Goal: Task Accomplishment & Management: Manage account settings

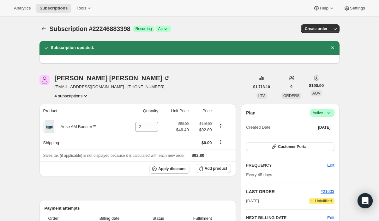
scroll to position [218, 0]
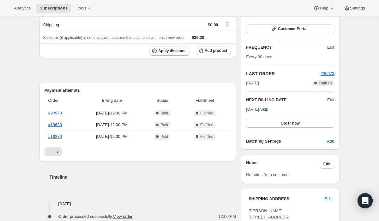
scroll to position [89, 0]
click at [332, 100] on span "Edit" at bounding box center [330, 99] width 7 height 6
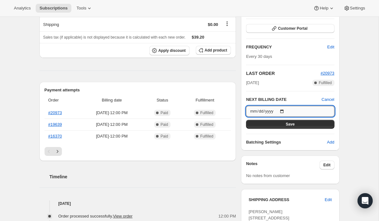
click at [285, 110] on input "2025-09-28" at bounding box center [290, 111] width 88 height 11
type input "2025-12-10"
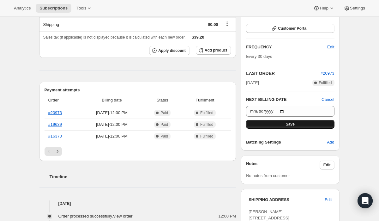
click at [293, 124] on span "Save" at bounding box center [290, 124] width 9 height 5
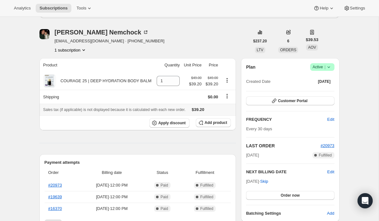
scroll to position [47, 0]
